Goal: Information Seeking & Learning: Learn about a topic

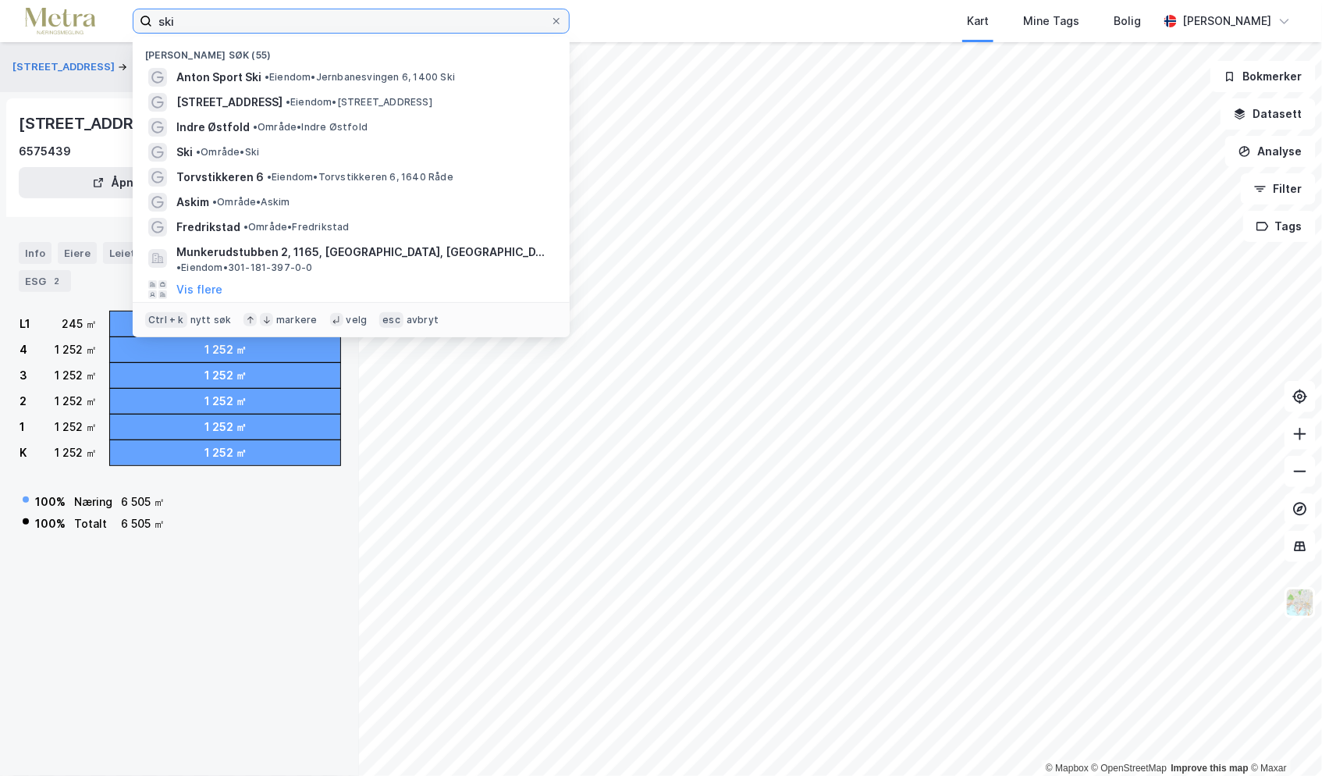
click at [340, 14] on input "ski" at bounding box center [351, 20] width 398 height 23
paste input "[STREET_ADDRESS]"
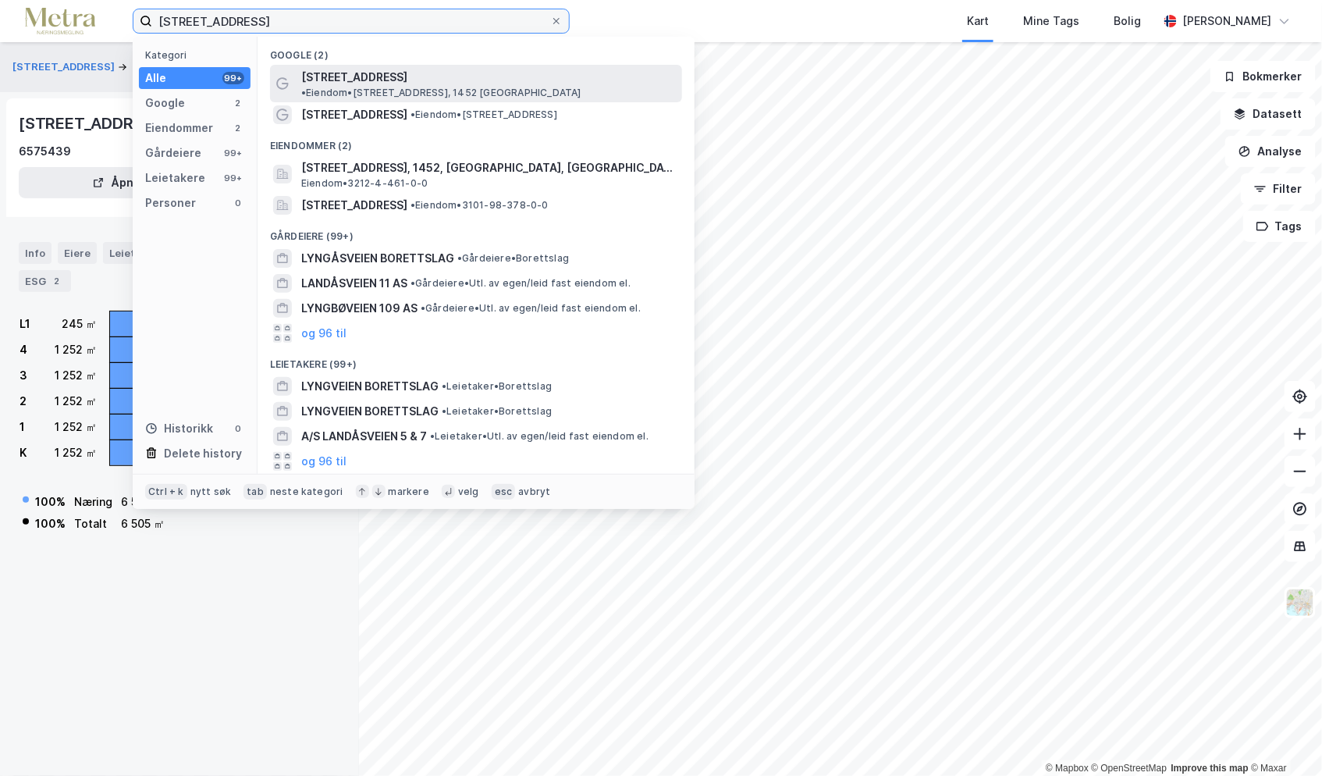
type input "[STREET_ADDRESS]"
click at [354, 73] on span "[STREET_ADDRESS]" at bounding box center [354, 77] width 106 height 19
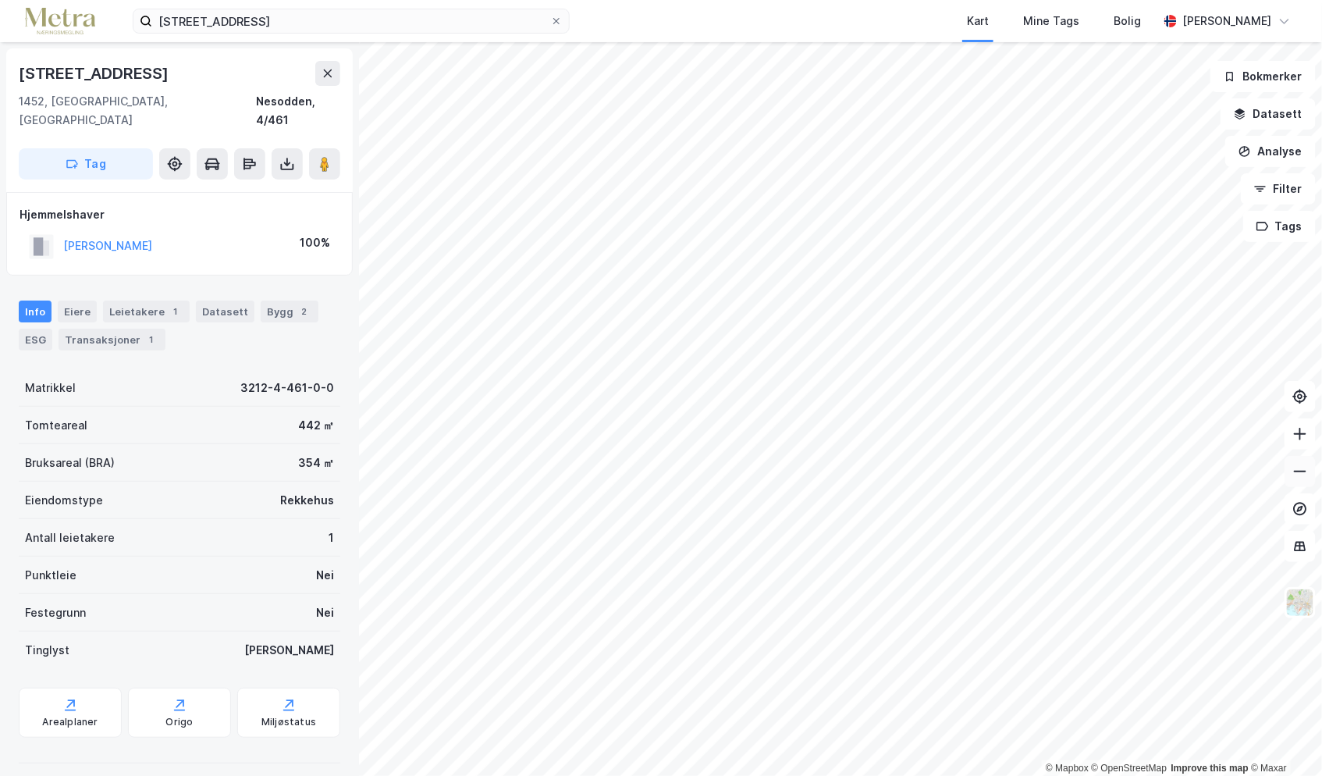
click at [1292, 475] on button at bounding box center [1300, 471] width 31 height 31
click at [1299, 599] on img at bounding box center [1300, 603] width 30 height 30
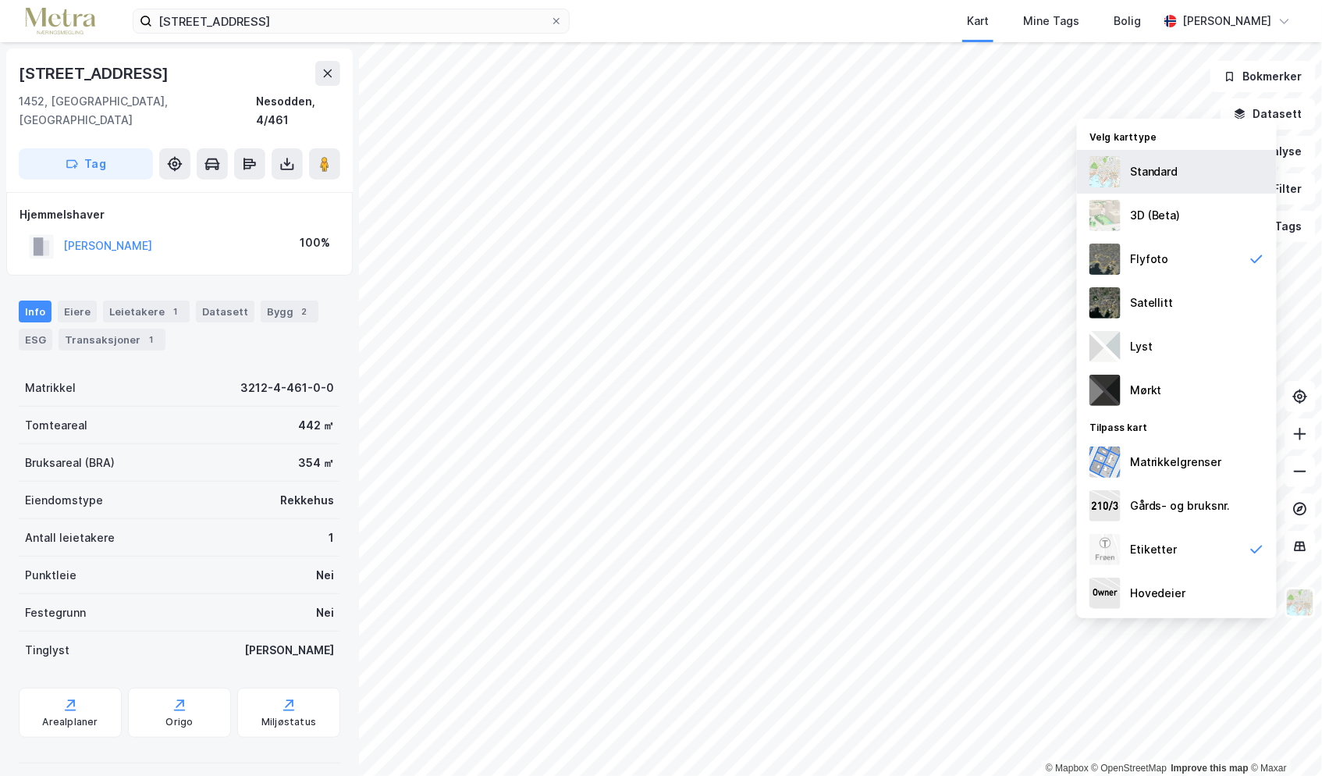
click at [1179, 179] on div "Standard" at bounding box center [1177, 172] width 200 height 44
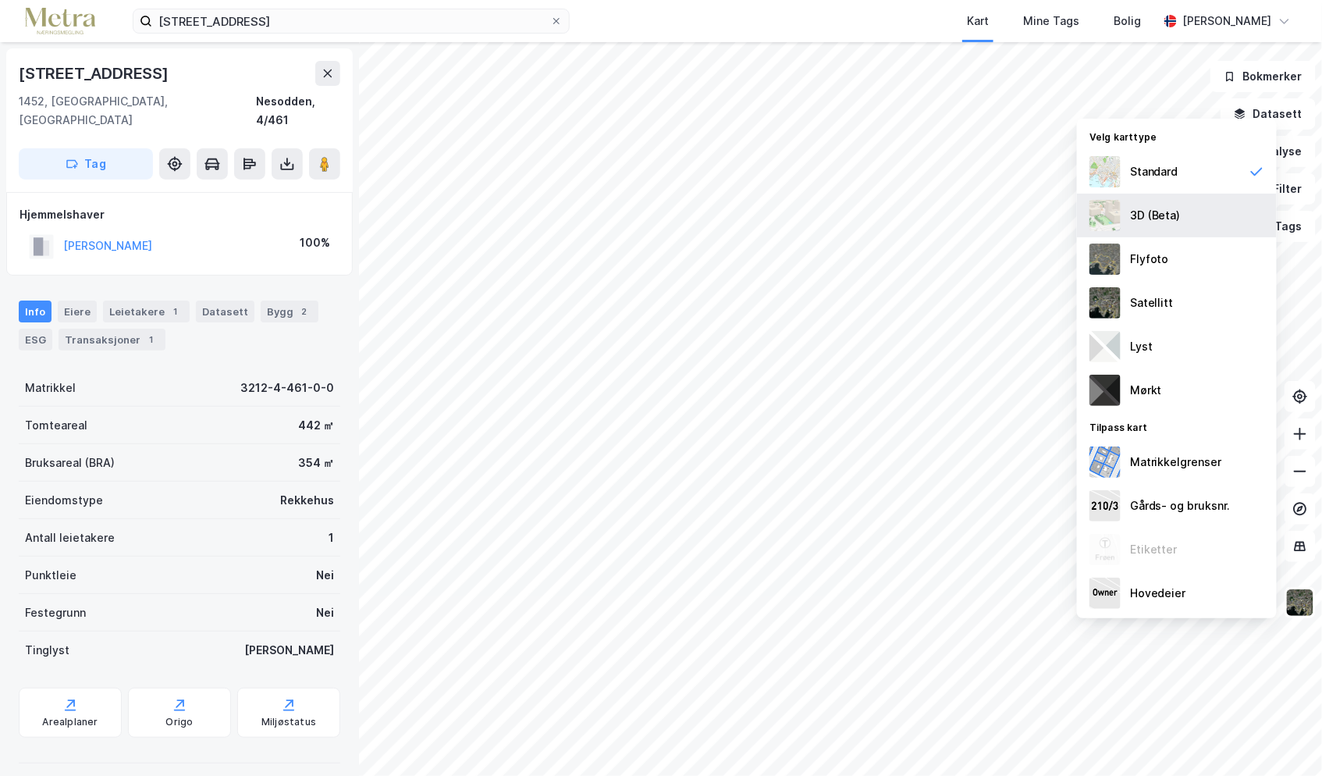
click at [1186, 205] on div "3D (Beta)" at bounding box center [1177, 216] width 200 height 44
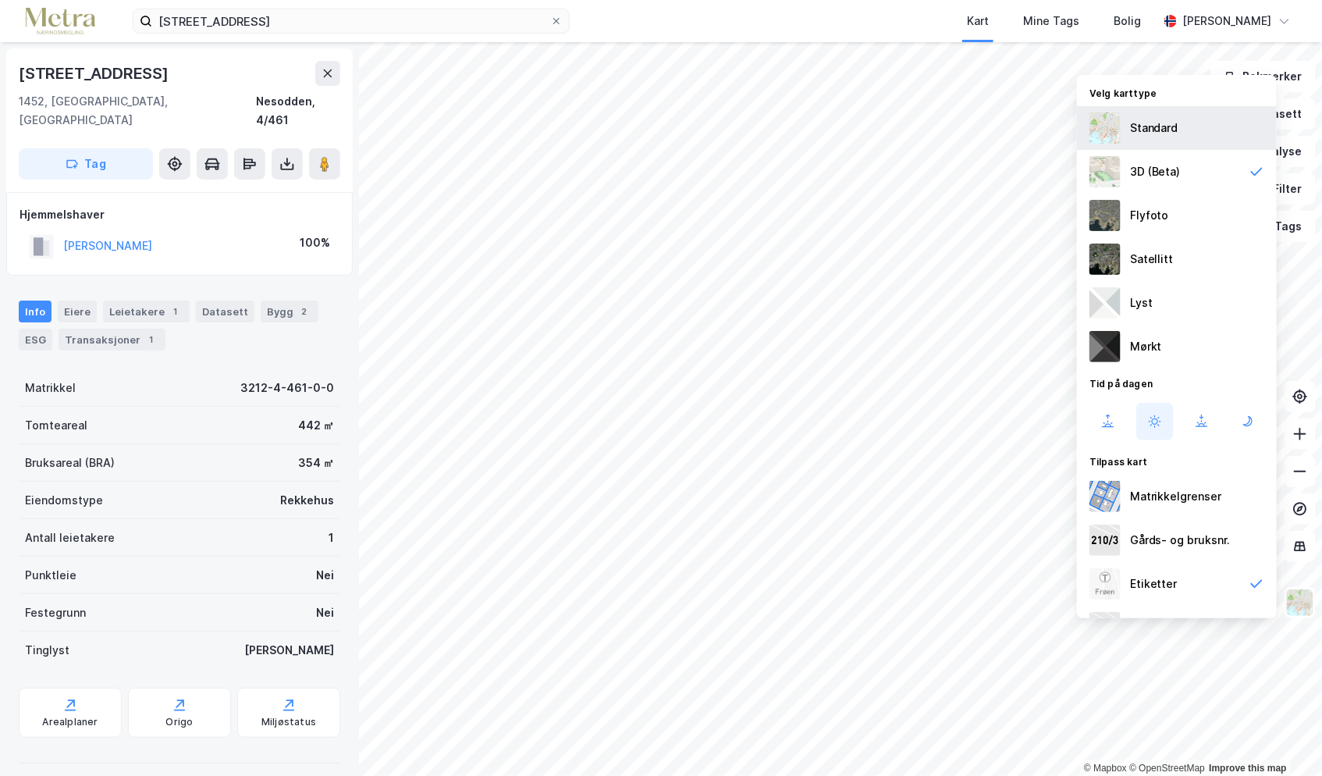
click at [1175, 130] on div "Standard" at bounding box center [1154, 128] width 48 height 19
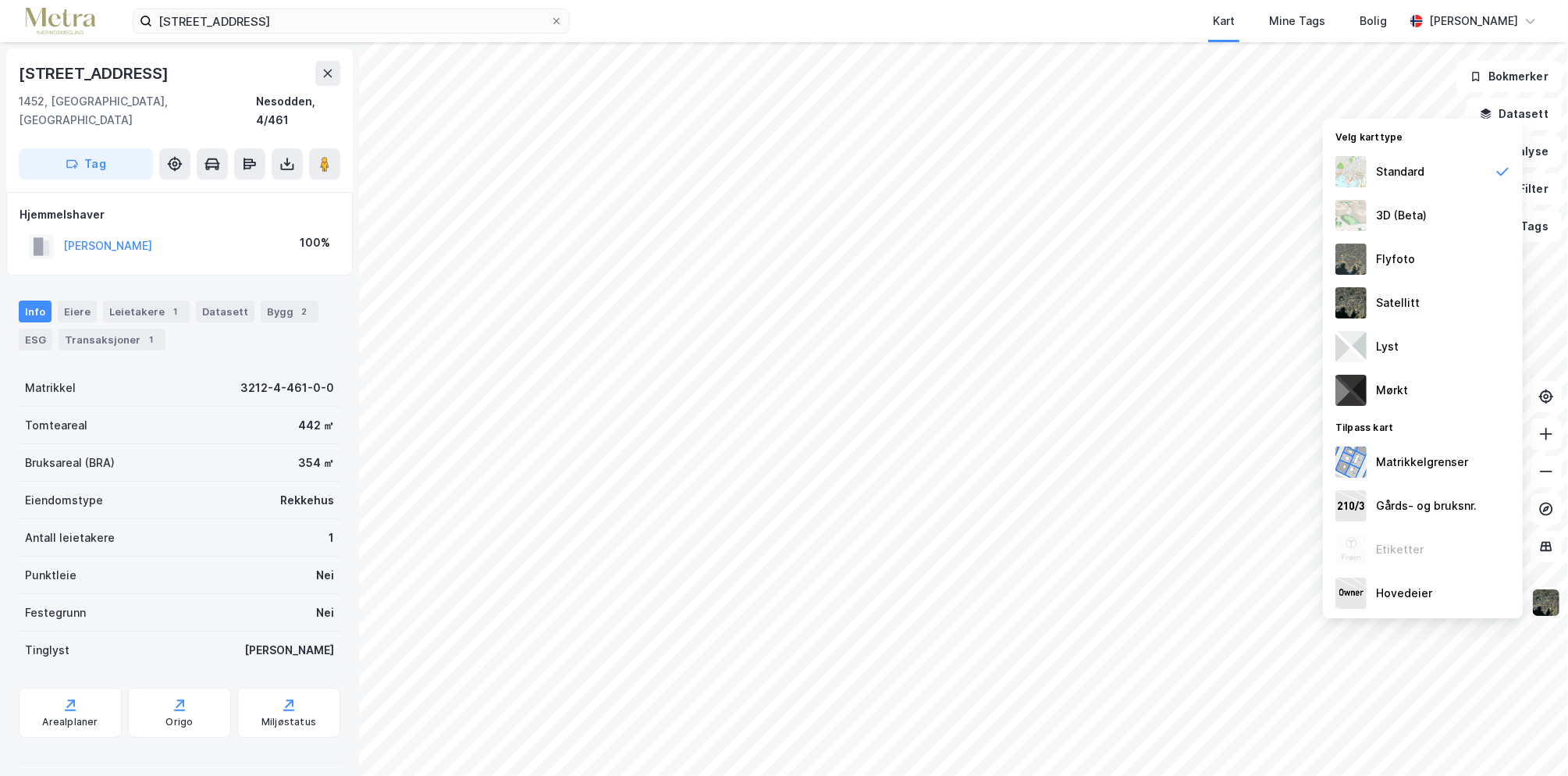
click at [1321, 603] on img at bounding box center [1546, 603] width 30 height 30
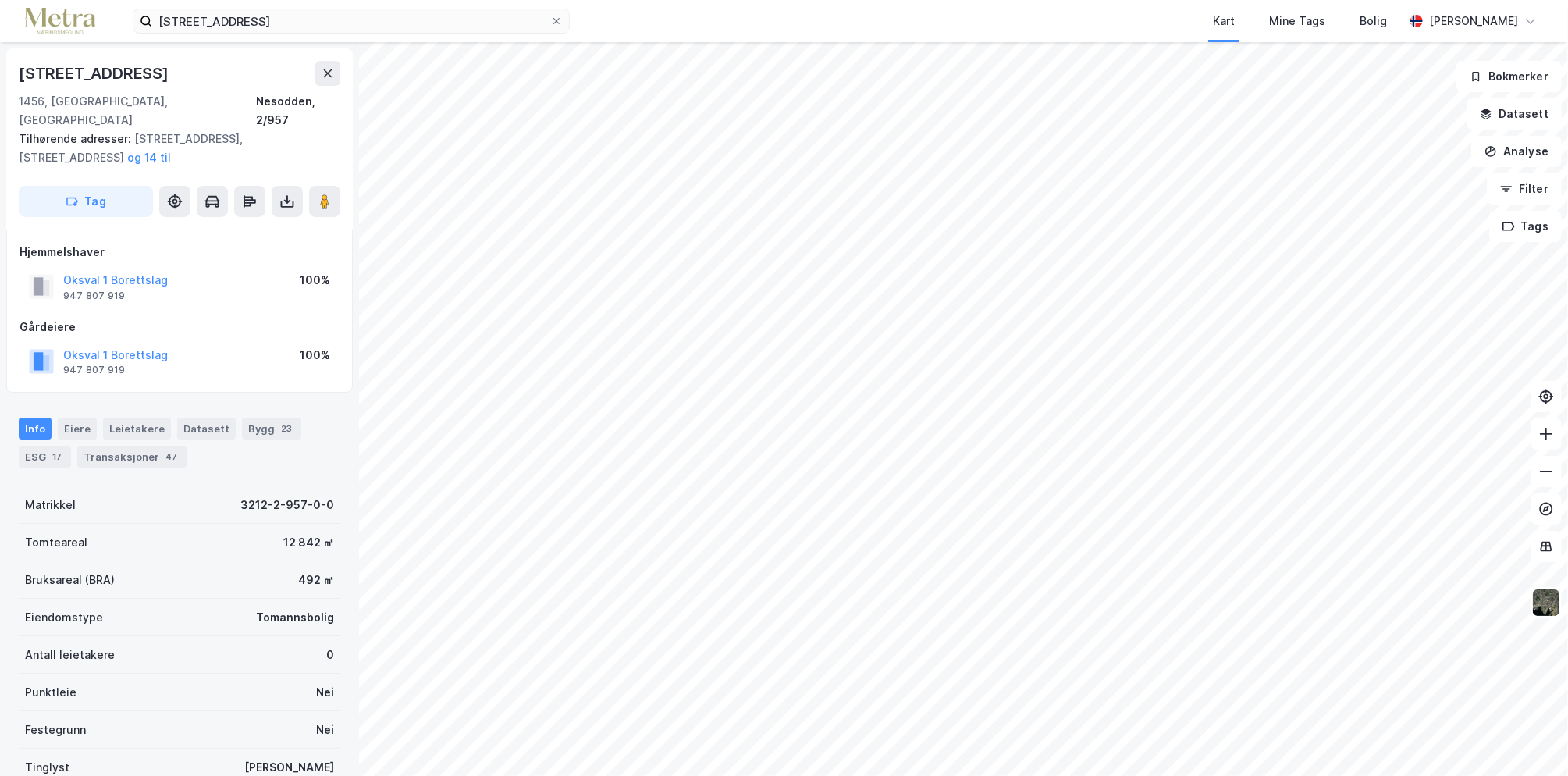
scroll to position [110, 0]
